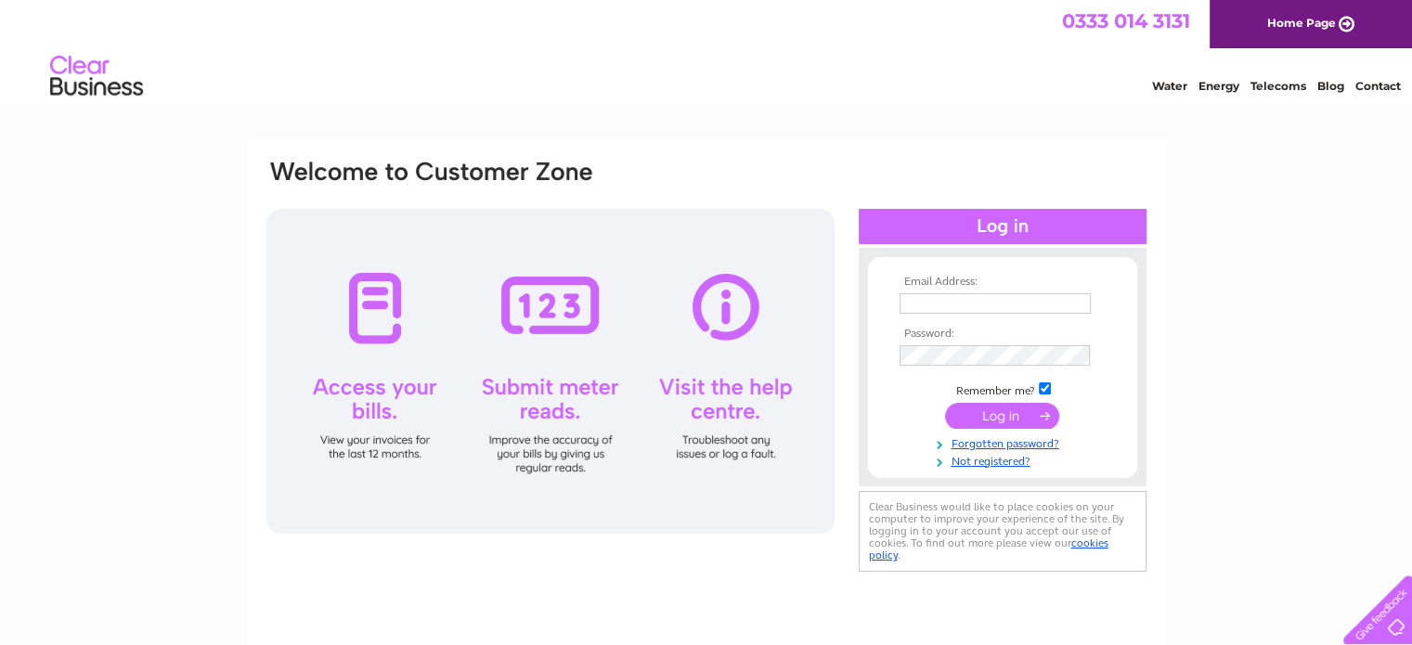
click at [948, 306] on input "text" at bounding box center [995, 303] width 191 height 20
type input "j.haag@hotmail.co.uk"
click at [945, 404] on input "submit" at bounding box center [1002, 417] width 114 height 26
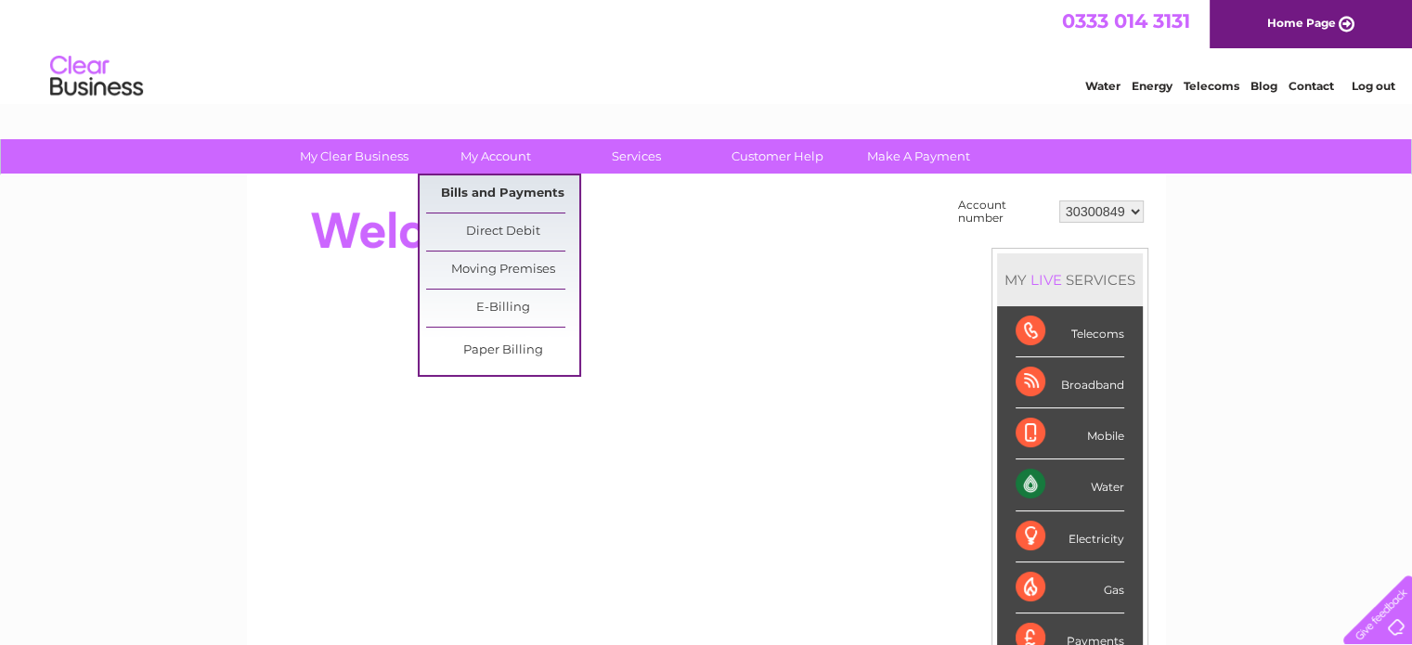
click at [487, 196] on link "Bills and Payments" at bounding box center [502, 194] width 153 height 37
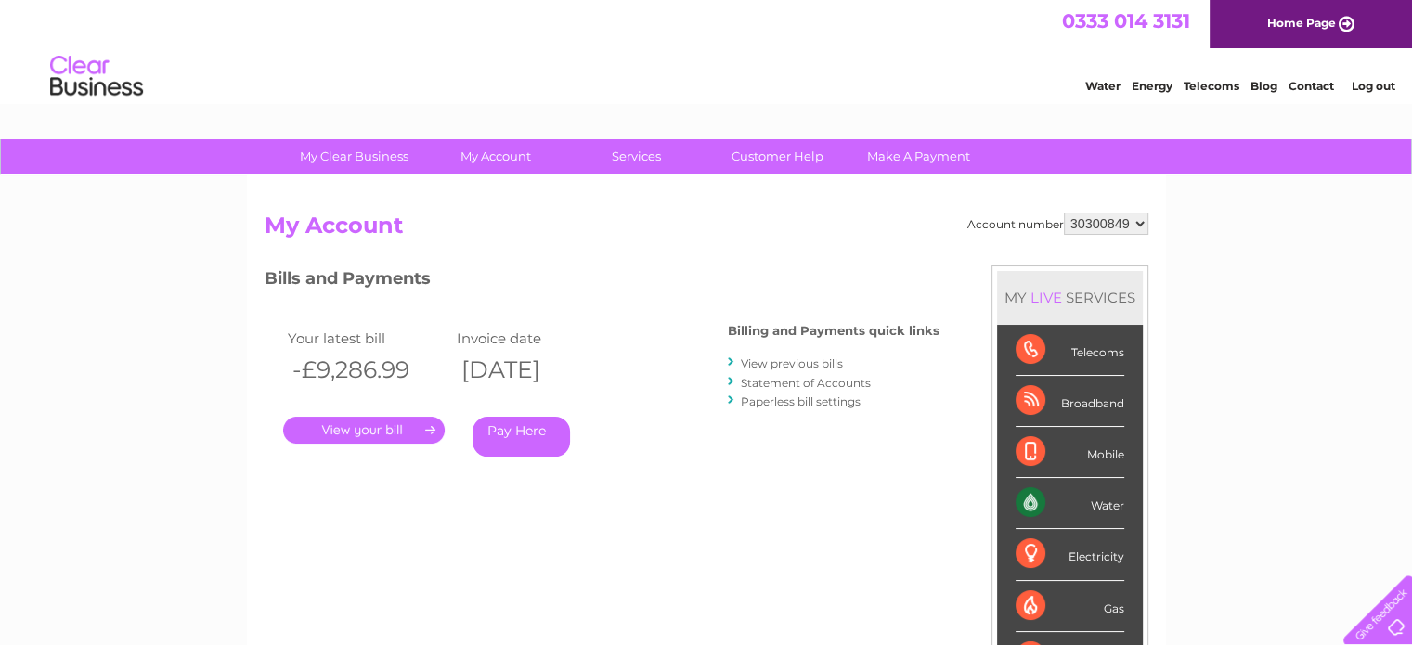
click at [803, 381] on link "Statement of Accounts" at bounding box center [806, 383] width 130 height 14
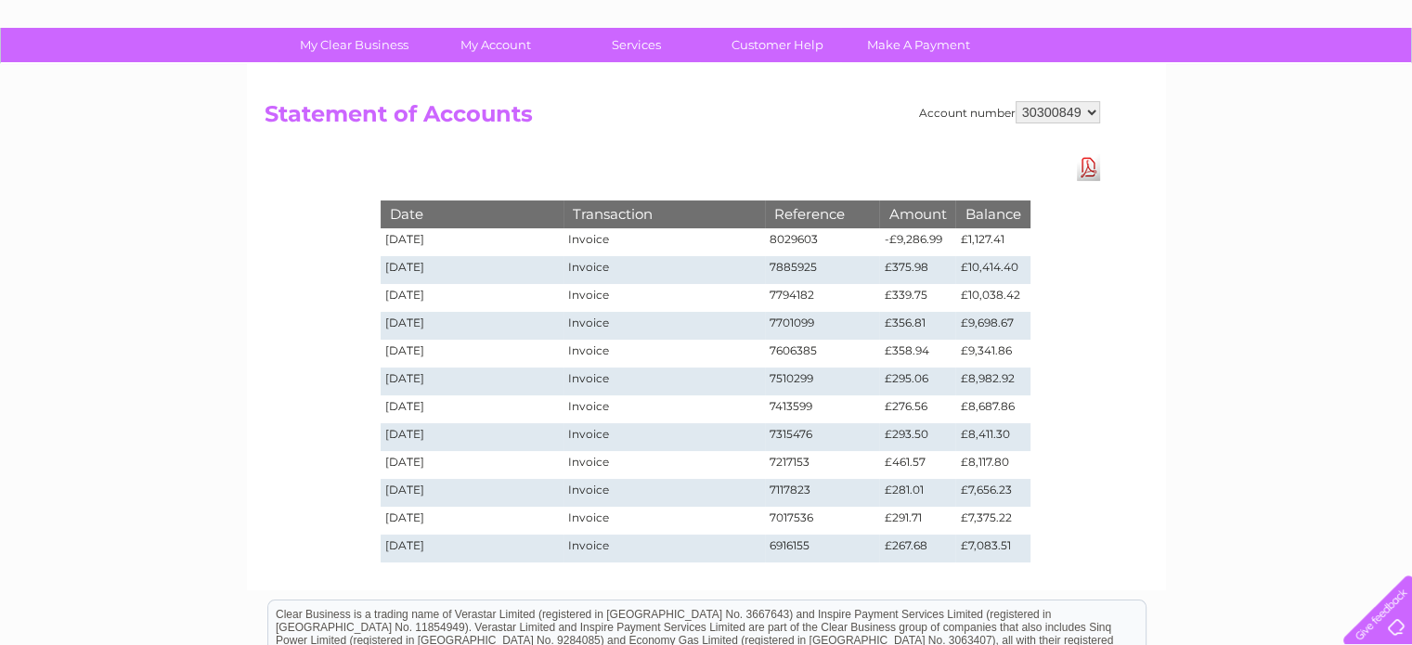
scroll to position [93, 0]
